Goal: Navigation & Orientation: Find specific page/section

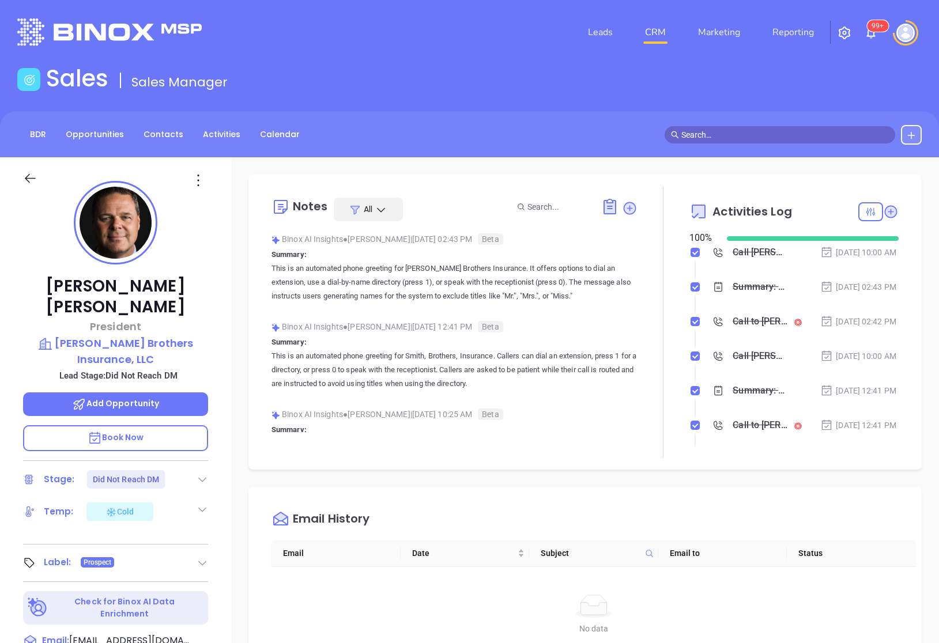
scroll to position [335, 0]
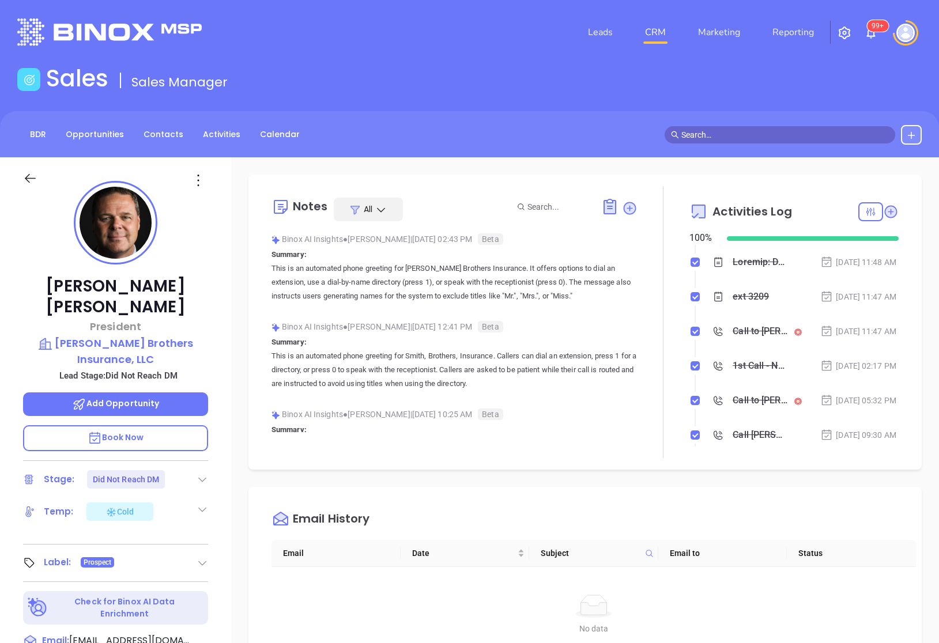
click at [655, 35] on link "CRM" at bounding box center [655, 32] width 30 height 23
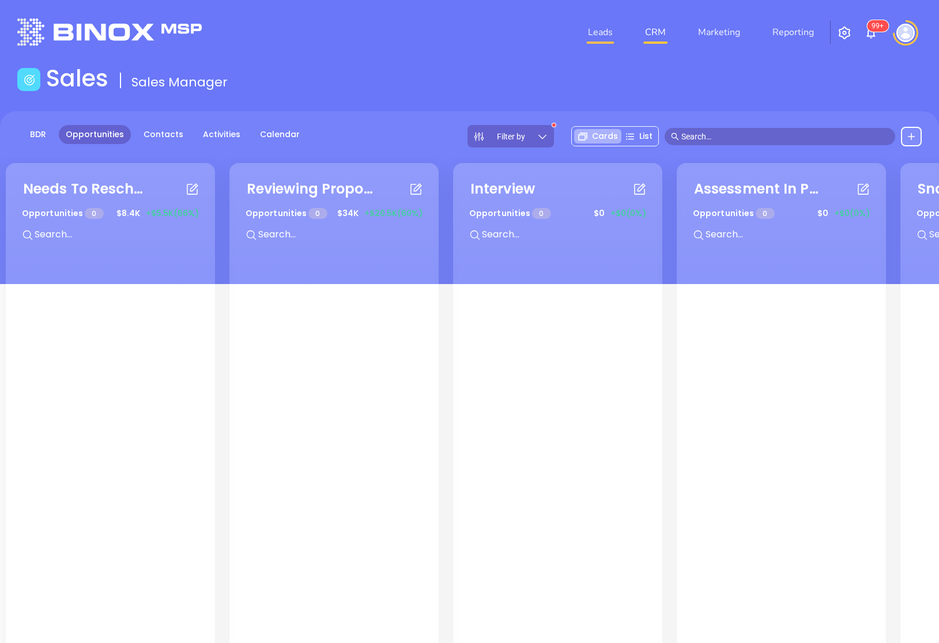
click at [598, 37] on link "Leads" at bounding box center [600, 32] width 34 height 23
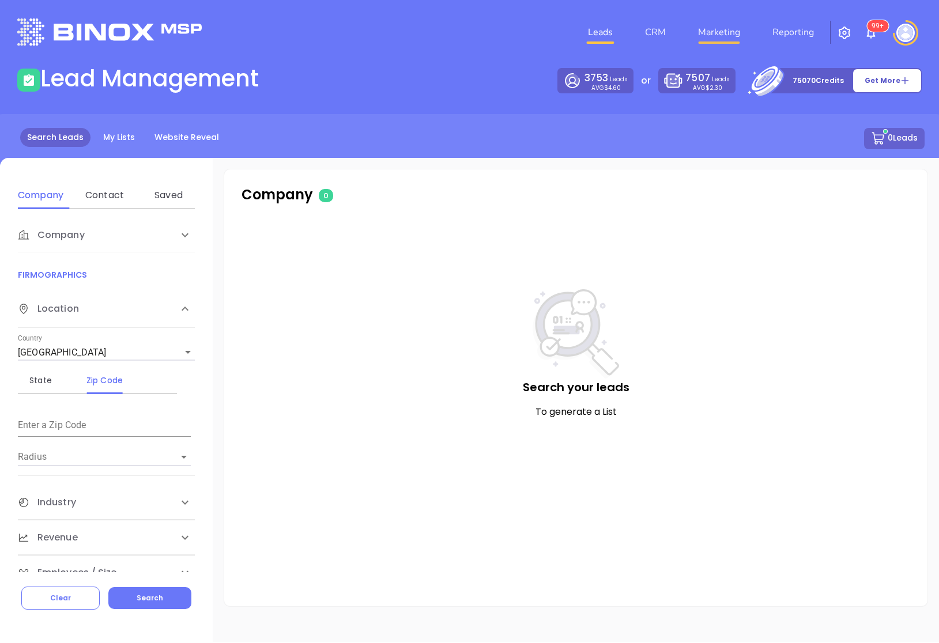
click at [736, 32] on link "Marketing" at bounding box center [718, 32] width 51 height 23
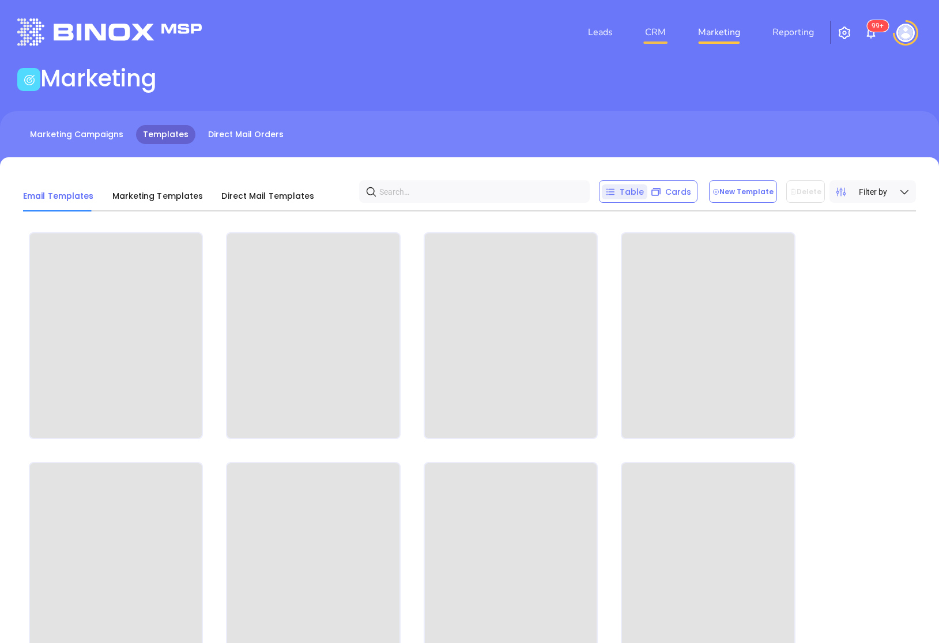
click at [665, 31] on link "CRM" at bounding box center [655, 32] width 30 height 23
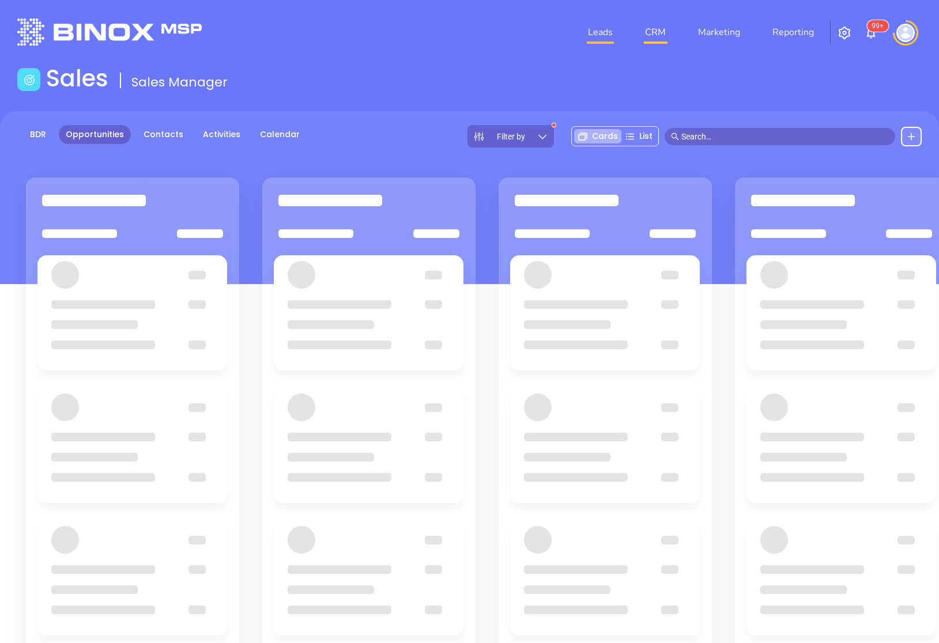
click at [603, 36] on link "Leads" at bounding box center [600, 32] width 34 height 23
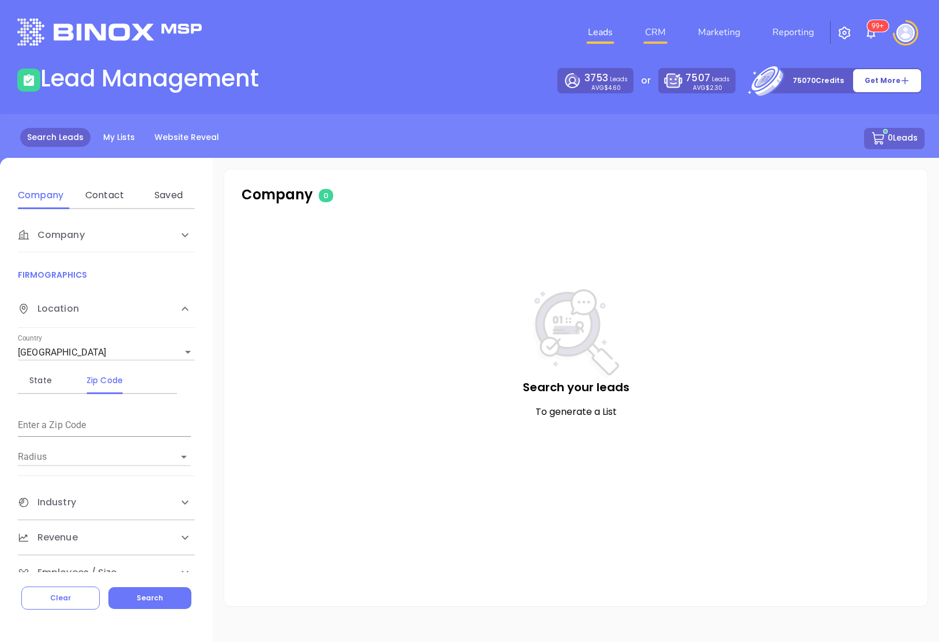
click at [654, 37] on link "CRM" at bounding box center [655, 32] width 30 height 23
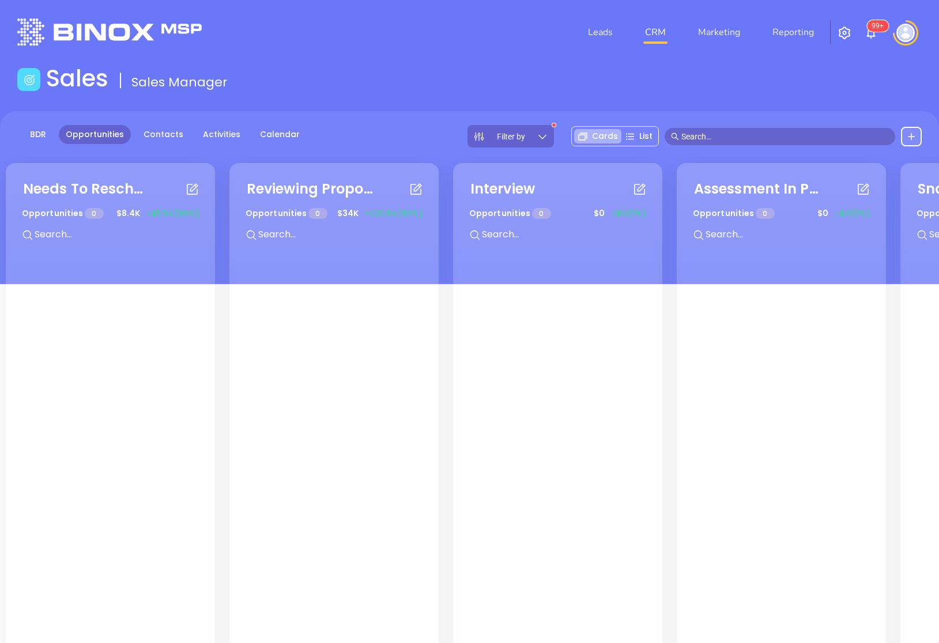
click at [512, 143] on div "Filter by" at bounding box center [510, 136] width 86 height 22
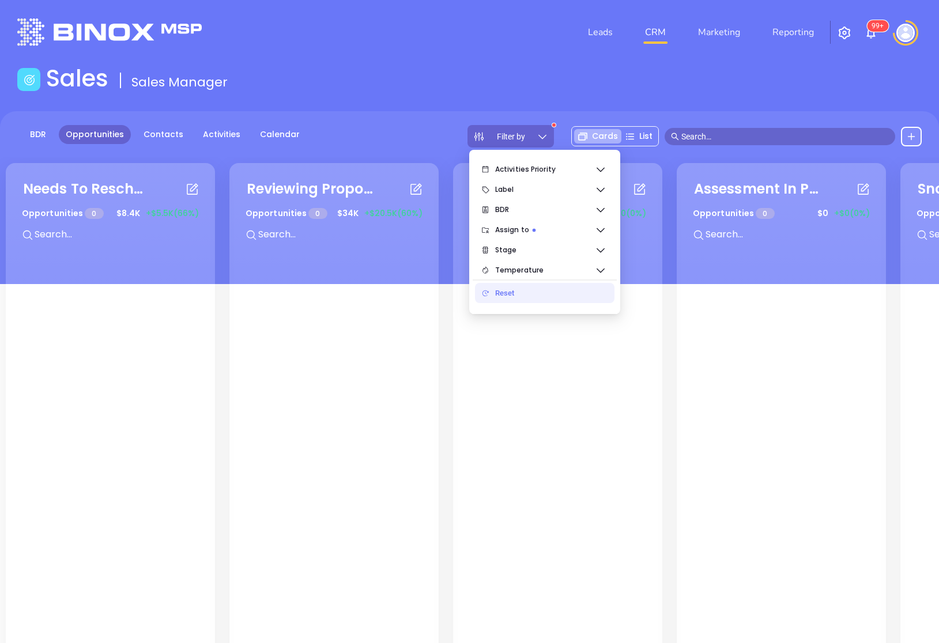
click at [532, 290] on div "Reset" at bounding box center [550, 293] width 110 height 23
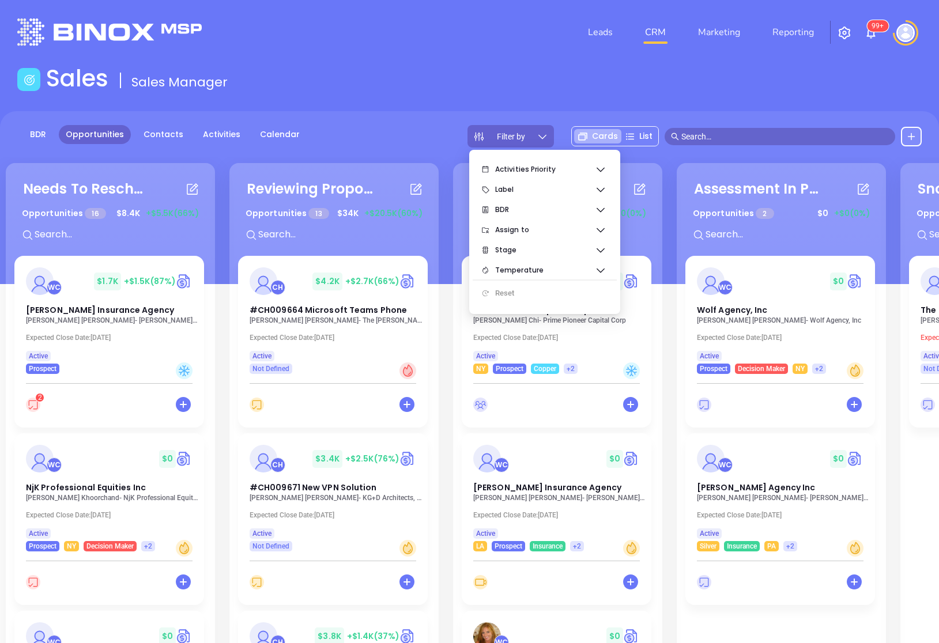
click at [412, 140] on div "BDR Opportunities Contacts Activities Calendar Filter by Cards List" at bounding box center [469, 136] width 939 height 22
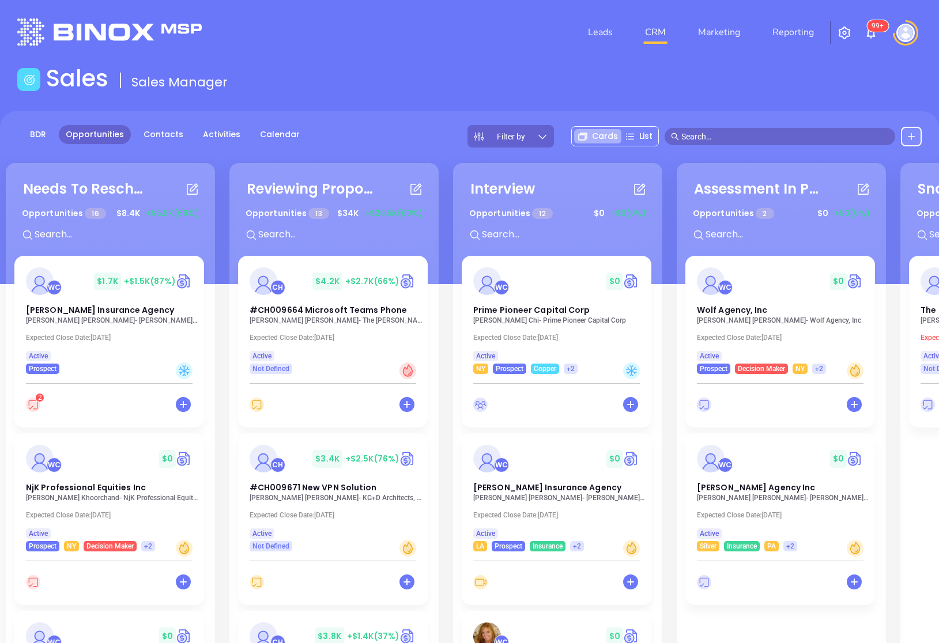
click at [386, 130] on div "BDR Opportunities Contacts Activities Calendar Filter by Cards List" at bounding box center [469, 136] width 939 height 22
click at [366, 131] on div "BDR Opportunities Contacts Activities Calendar Filter by Cards List" at bounding box center [469, 136] width 939 height 22
